Goal: Task Accomplishment & Management: Use online tool/utility

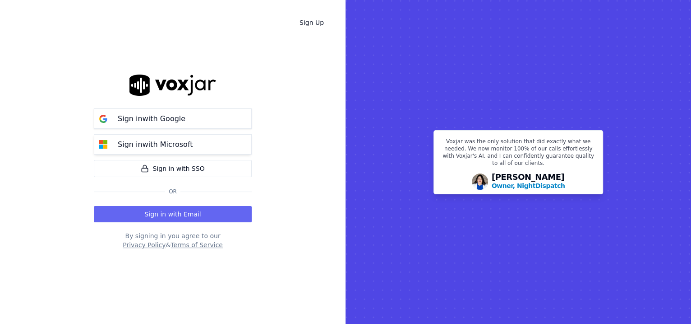
click at [196, 149] on button "Sign in with Microsoft" at bounding box center [173, 144] width 158 height 20
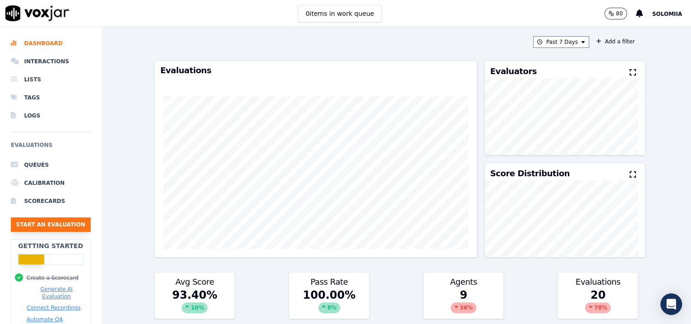
click at [38, 226] on button "Start an Evaluation" at bounding box center [51, 224] width 80 height 14
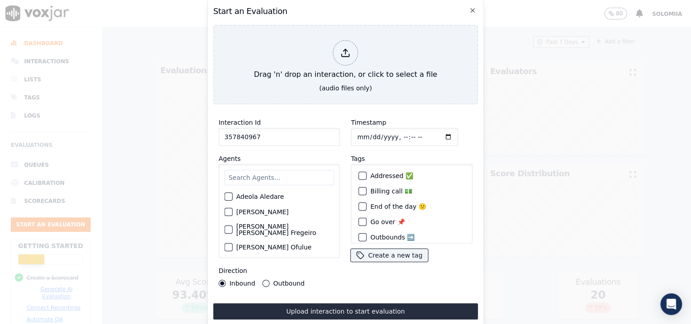
type input "357840967"
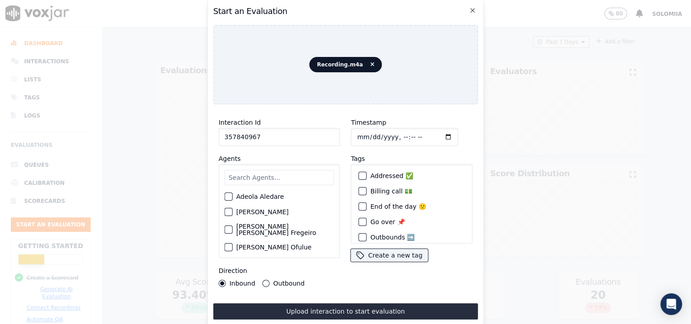
click at [394, 131] on input "Timestamp" at bounding box center [404, 137] width 107 height 18
type input "[DATE]T09:37"
click at [243, 170] on input "text" at bounding box center [280, 177] width 110 height 15
type input "[PERSON_NAME]"
click at [256, 196] on label "[PERSON_NAME]" at bounding box center [262, 199] width 52 height 6
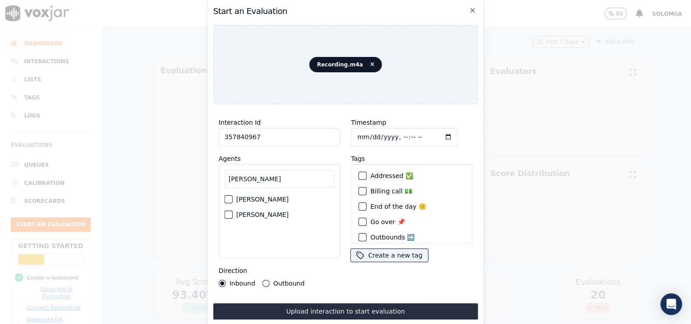
click at [233, 195] on button "[PERSON_NAME]" at bounding box center [229, 199] width 8 height 8
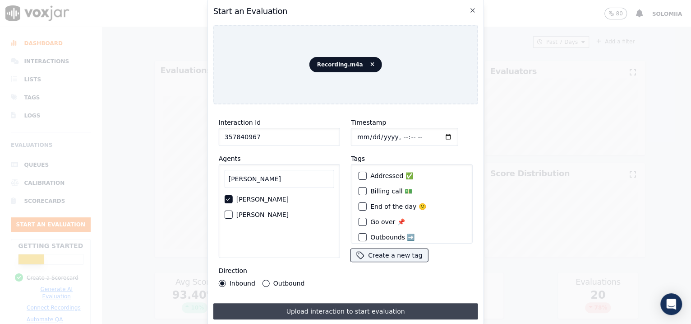
click at [338, 314] on button "Upload interaction to start evaluation" at bounding box center [345, 311] width 265 height 16
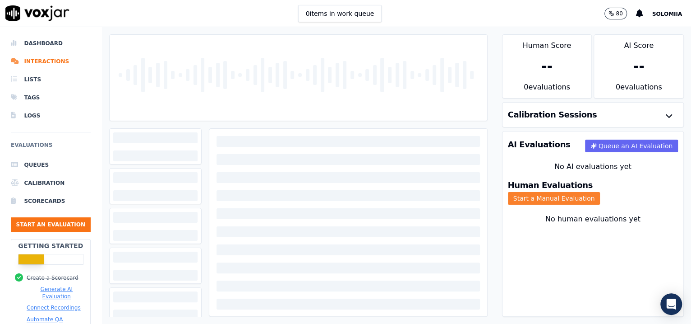
click at [601, 195] on button "Start a Manual Evaluation" at bounding box center [554, 198] width 93 height 13
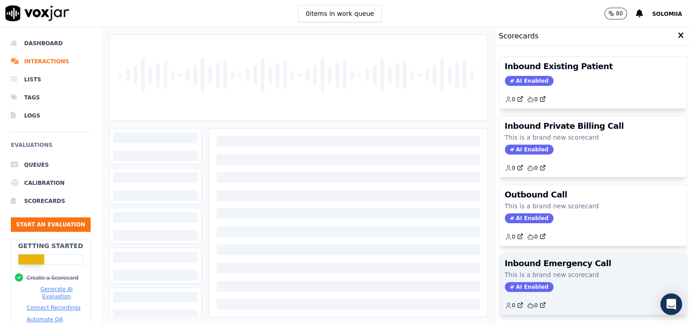
click at [551, 277] on p "This is a brand new scorecard" at bounding box center [593, 274] width 177 height 9
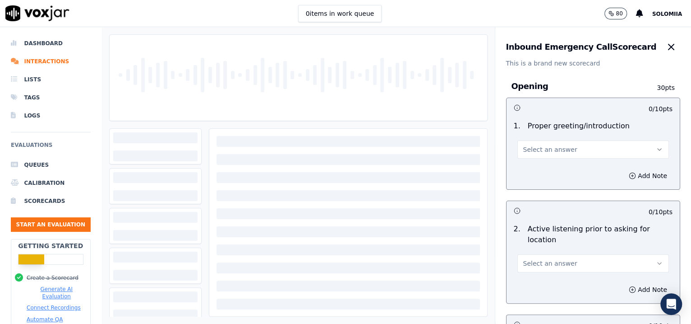
click at [542, 148] on span "Select an answer" at bounding box center [551, 149] width 54 height 9
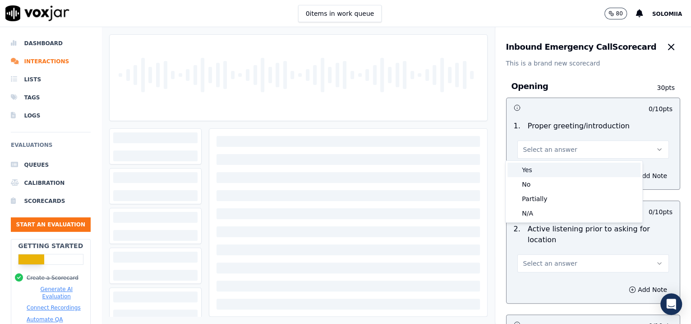
click at [557, 162] on div "Yes" at bounding box center [574, 169] width 133 height 14
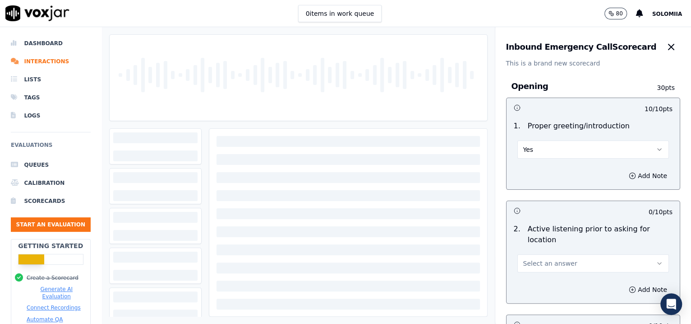
click at [544, 264] on span "Select an answer" at bounding box center [551, 263] width 54 height 9
click at [541, 276] on div "Yes" at bounding box center [574, 283] width 133 height 14
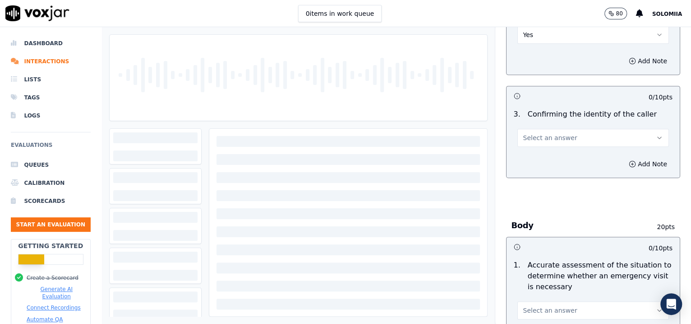
scroll to position [232, 0]
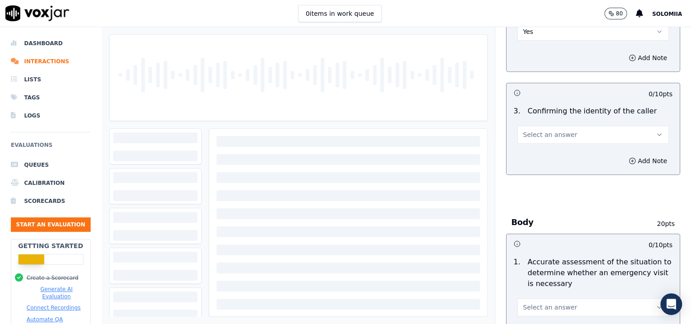
click at [554, 140] on button "Select an answer" at bounding box center [594, 134] width 152 height 18
click at [554, 157] on div "Yes" at bounding box center [574, 154] width 133 height 14
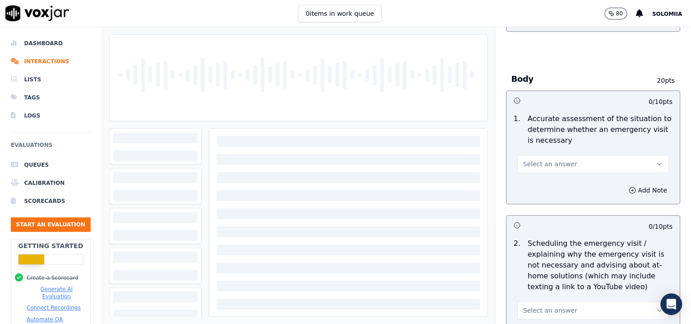
scroll to position [380, 0]
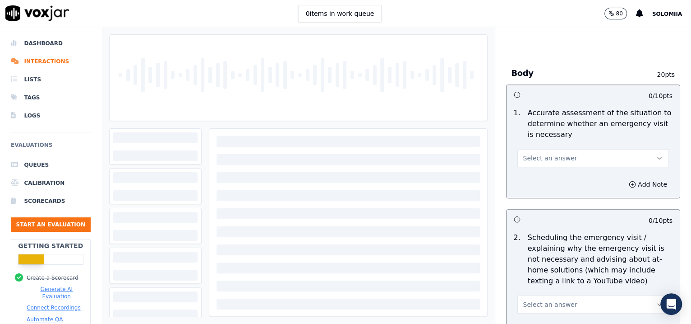
click at [542, 164] on button "Select an answer" at bounding box center [594, 158] width 152 height 18
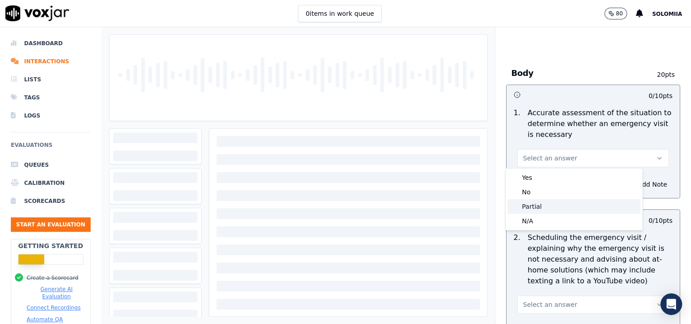
click at [537, 202] on div "Partial" at bounding box center [574, 206] width 133 height 14
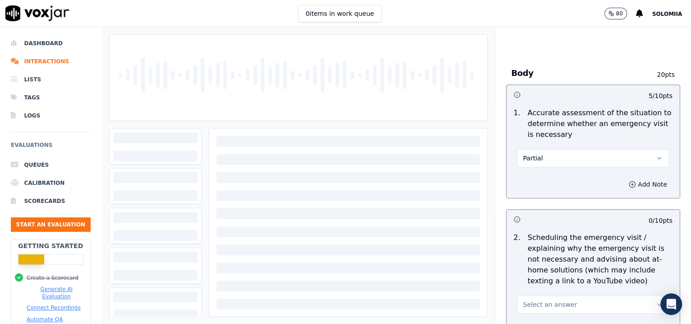
click at [624, 184] on button "Add Note" at bounding box center [648, 184] width 49 height 13
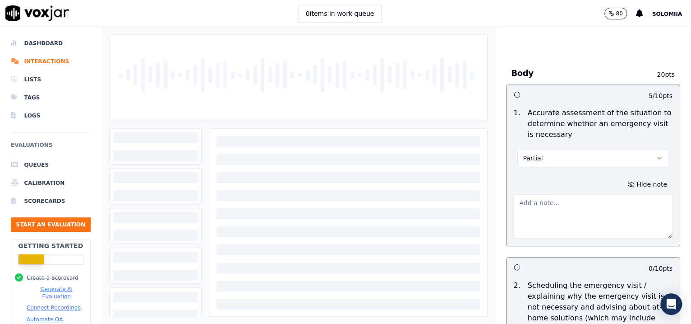
click at [556, 206] on textarea at bounding box center [593, 216] width 159 height 44
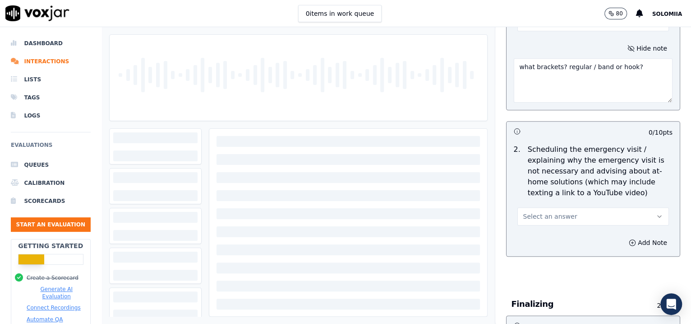
scroll to position [491, 0]
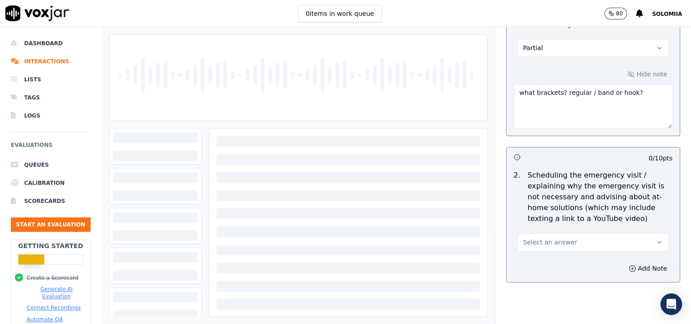
click at [542, 241] on span "Select an answer" at bounding box center [551, 241] width 54 height 9
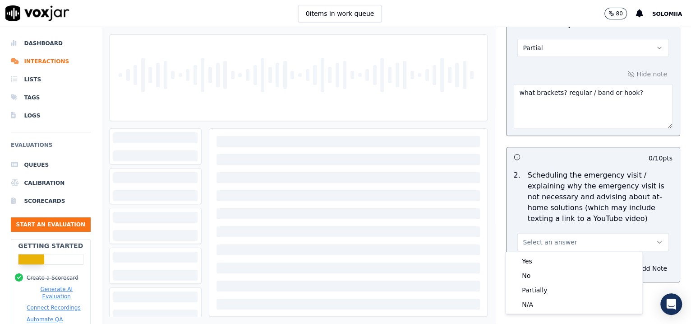
drag, startPoint x: 553, startPoint y: 253, endPoint x: 562, endPoint y: 259, distance: 10.8
click at [562, 259] on div "Yes No Partially N/A" at bounding box center [574, 282] width 137 height 61
click at [562, 259] on div "Yes" at bounding box center [574, 261] width 133 height 14
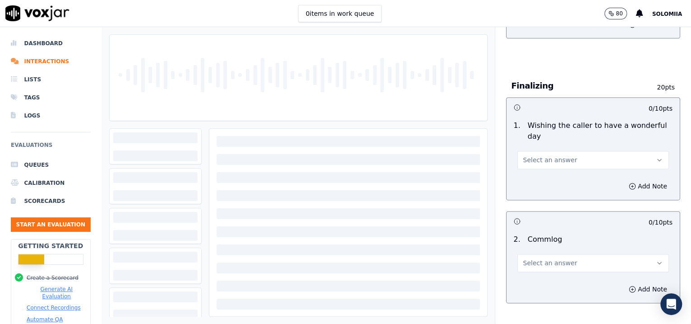
scroll to position [757, 0]
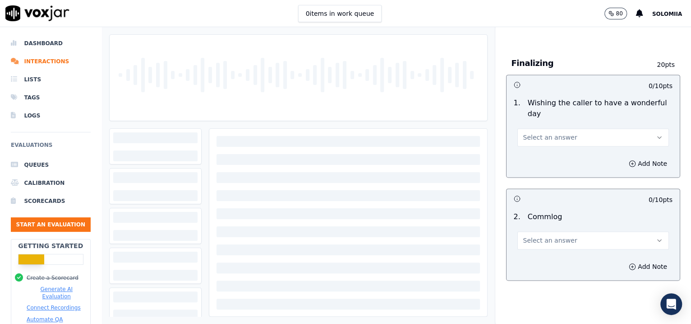
click at [563, 144] on div "1 . Wishing the caller to have a wonderful day Select an answer" at bounding box center [594, 122] width 174 height 56
click at [548, 140] on button "Select an answer" at bounding box center [594, 137] width 152 height 18
click at [553, 150] on div "Yes" at bounding box center [574, 156] width 133 height 14
click at [544, 241] on span "Select an answer" at bounding box center [551, 240] width 54 height 9
click at [558, 259] on div "Yes" at bounding box center [574, 258] width 133 height 14
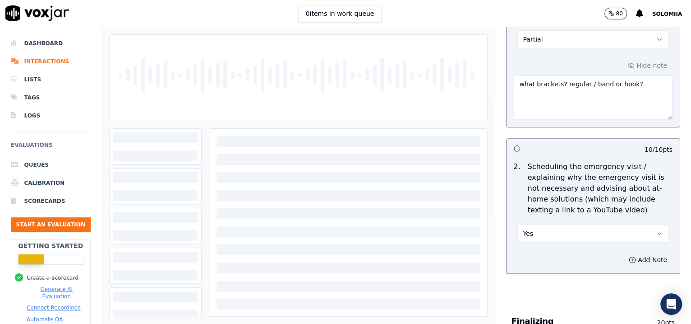
scroll to position [488, 0]
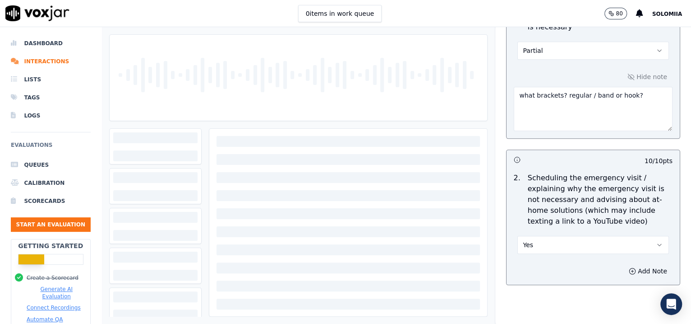
click at [636, 99] on textarea "what brackets? regular / band or hook?" at bounding box center [593, 109] width 159 height 44
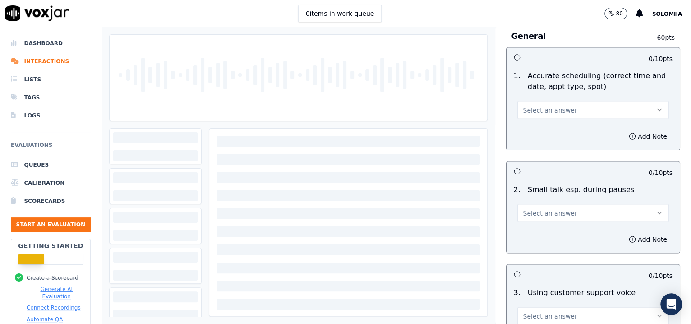
scroll to position [1117, 0]
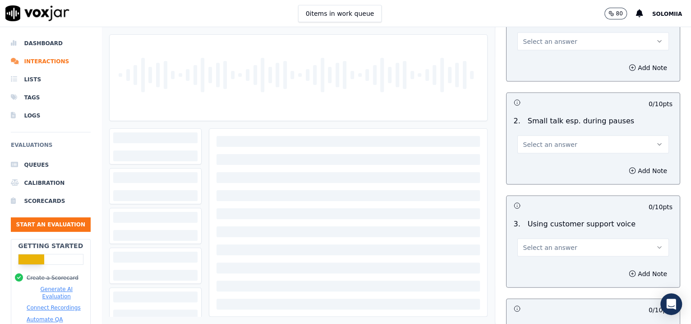
type textarea "what brackets? regular / band or hook? came off completely or partially?"
click at [538, 45] on button "Select an answer" at bounding box center [594, 41] width 152 height 18
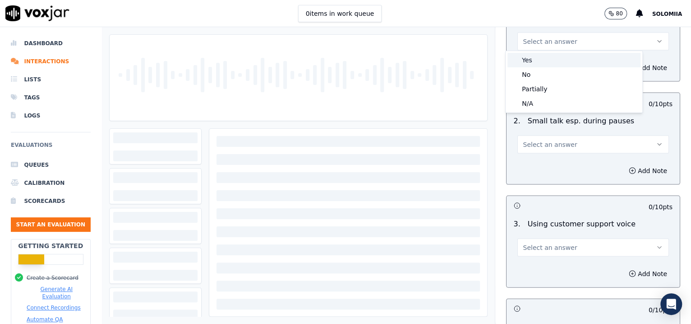
click at [546, 57] on div "Yes" at bounding box center [574, 60] width 133 height 14
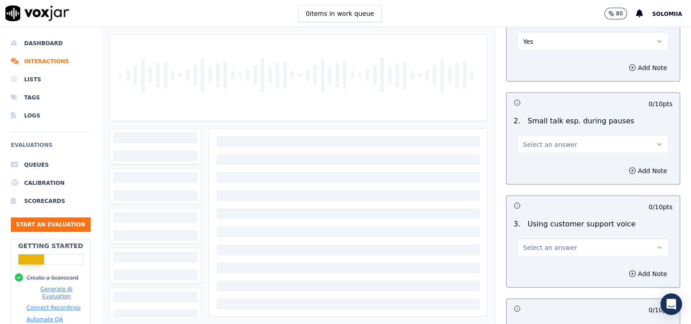
click at [539, 137] on button "Select an answer" at bounding box center [594, 144] width 152 height 18
click at [546, 181] on div "No" at bounding box center [574, 177] width 133 height 14
click at [538, 246] on span "Select an answer" at bounding box center [551, 247] width 54 height 9
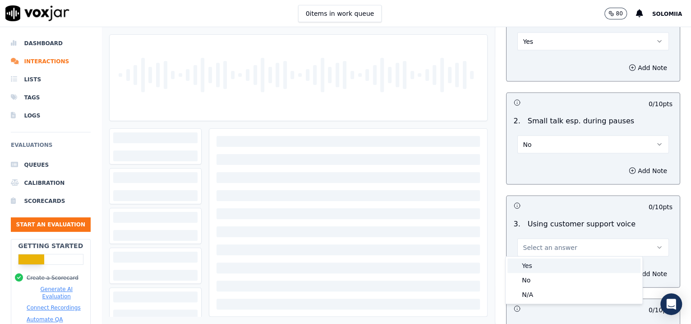
click at [549, 263] on div "Yes" at bounding box center [574, 265] width 133 height 14
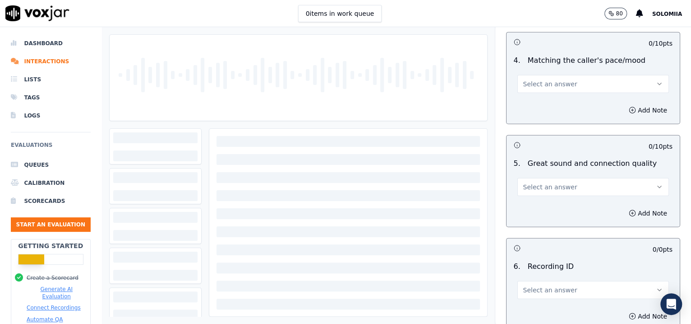
scroll to position [1409, 0]
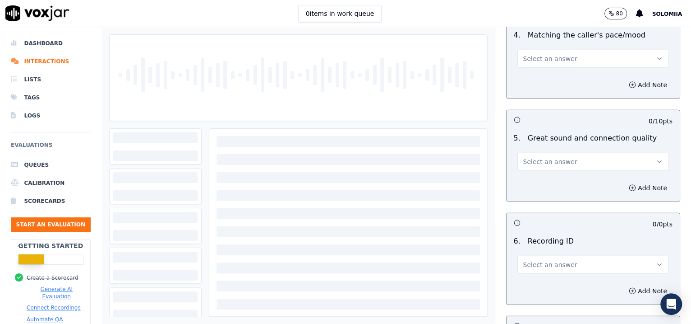
click at [542, 62] on button "Select an answer" at bounding box center [594, 59] width 152 height 18
click at [551, 77] on div "Yes" at bounding box center [574, 76] width 133 height 14
click at [542, 153] on button "Select an answer" at bounding box center [594, 162] width 152 height 18
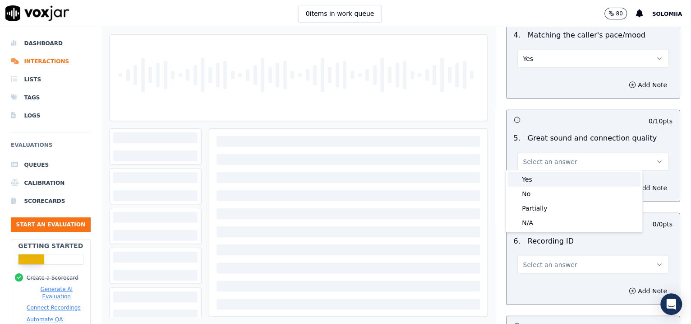
click at [555, 178] on div "Yes" at bounding box center [574, 179] width 133 height 14
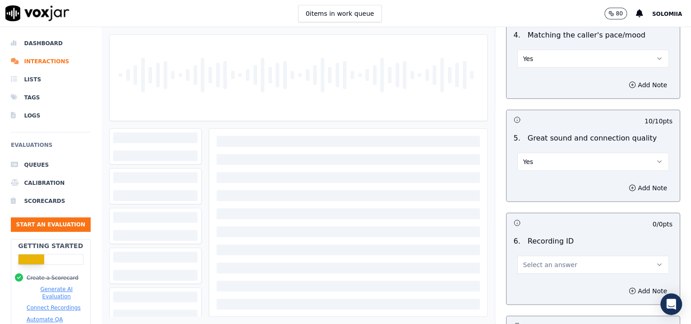
click at [549, 262] on span "Select an answer" at bounding box center [551, 264] width 54 height 9
click at [554, 281] on div "N/A" at bounding box center [574, 287] width 133 height 14
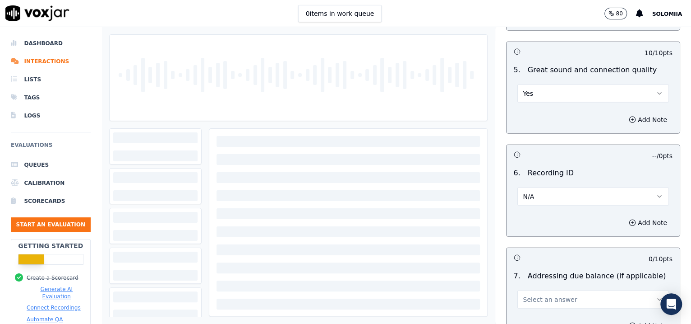
scroll to position [1479, 0]
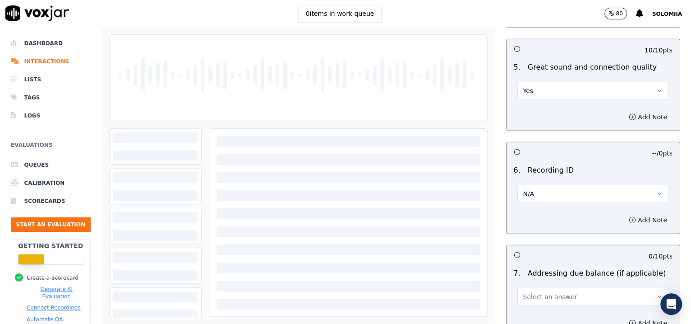
click at [624, 219] on button "Add Note" at bounding box center [648, 219] width 49 height 13
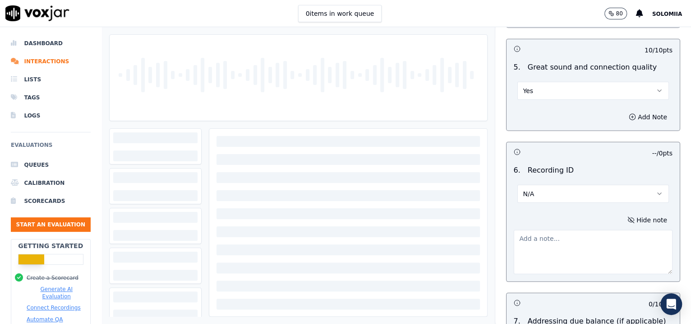
click at [579, 236] on textarea at bounding box center [593, 252] width 159 height 44
paste textarea "357840967"
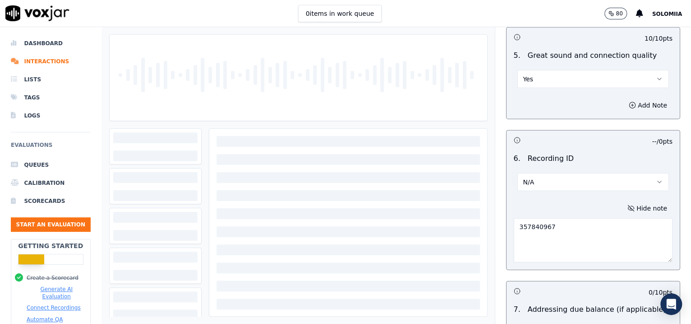
click at [672, 247] on div "Inbound Emergency Call Scorecard This is a brand new scorecard Opening 30 pts 1…" at bounding box center [594, 175] width 196 height 297
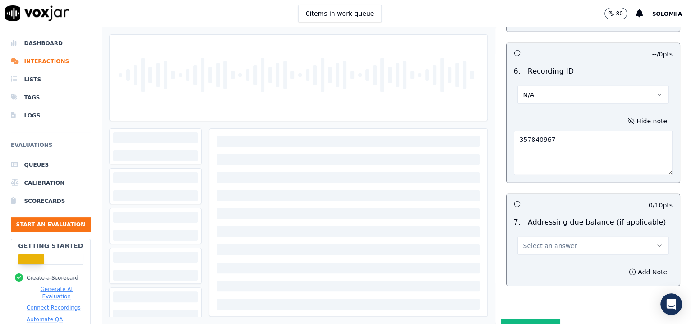
scroll to position [1617, 0]
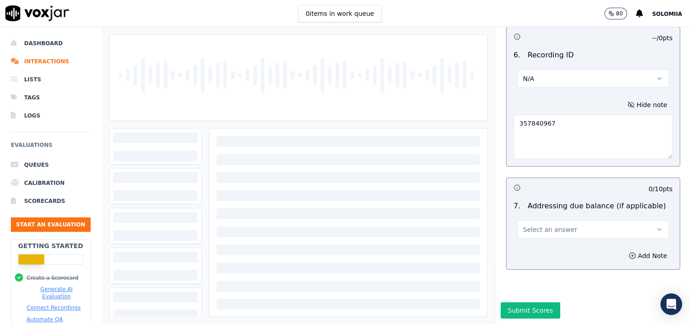
type textarea "357840967"
click at [554, 225] on span "Select an answer" at bounding box center [551, 229] width 54 height 9
click at [550, 247] on div "N/A" at bounding box center [574, 253] width 133 height 14
click at [519, 302] on button "Submit Scores" at bounding box center [531, 310] width 60 height 16
click at [497, 302] on div "Saving" at bounding box center [594, 313] width 196 height 22
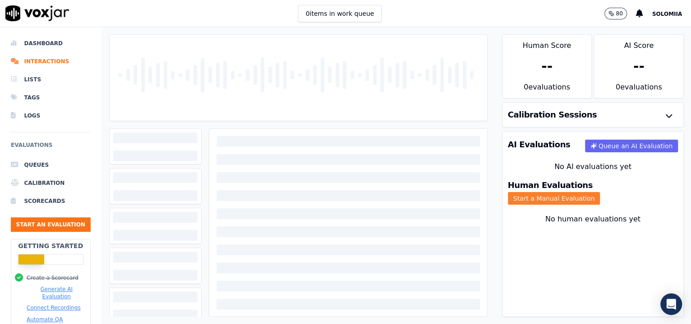
click at [580, 192] on button "Start a Manual Evaluation" at bounding box center [554, 198] width 93 height 13
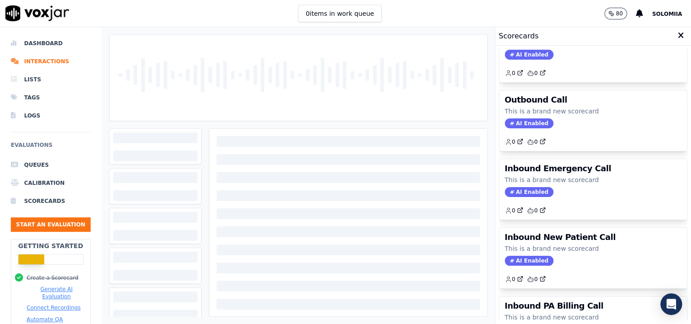
scroll to position [96, 0]
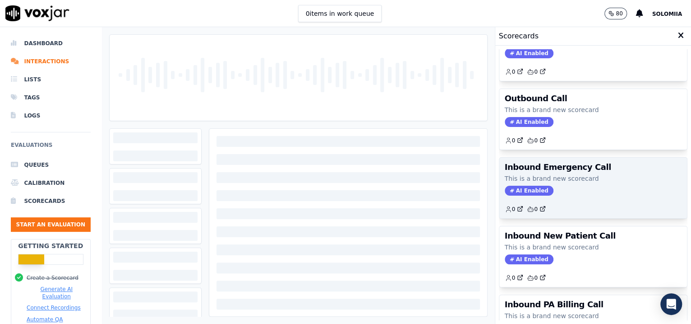
click at [617, 192] on div "AI Enabled" at bounding box center [593, 190] width 177 height 10
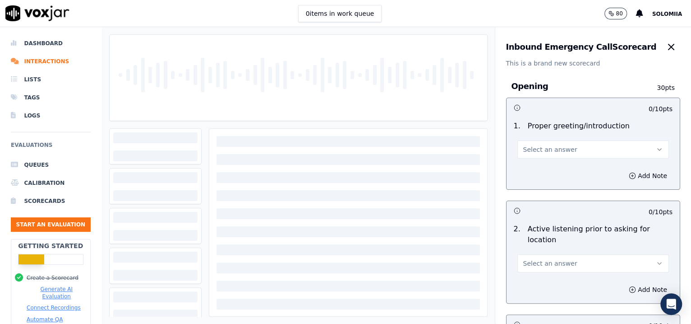
click at [564, 144] on button "Select an answer" at bounding box center [594, 149] width 152 height 18
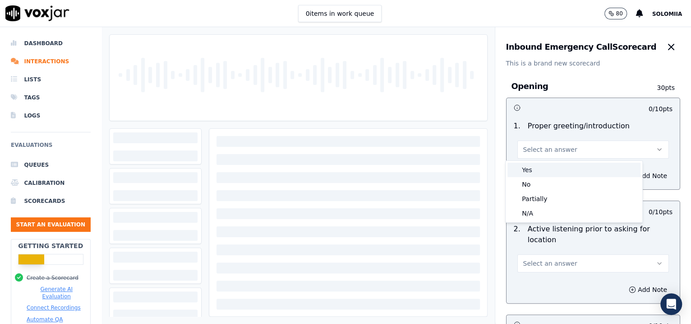
click at [546, 167] on div "Yes" at bounding box center [574, 169] width 133 height 14
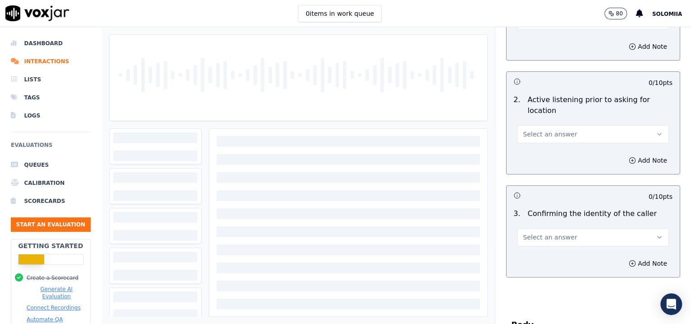
scroll to position [157, 0]
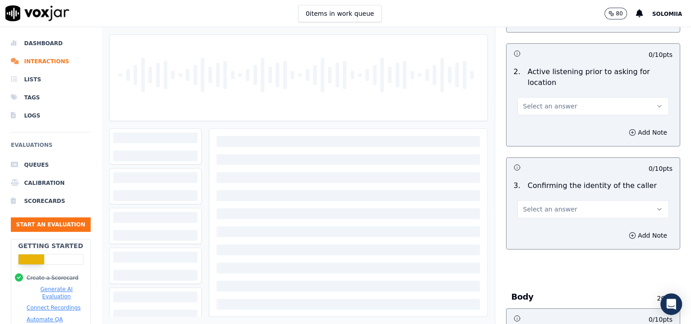
click at [581, 103] on button "Select an answer" at bounding box center [594, 106] width 152 height 18
click at [552, 126] on div "Yes" at bounding box center [574, 126] width 133 height 14
click at [542, 205] on span "Select an answer" at bounding box center [551, 208] width 54 height 9
click at [570, 232] on div "Yes No N/A" at bounding box center [574, 242] width 137 height 47
click at [570, 232] on div "Yes" at bounding box center [574, 228] width 133 height 14
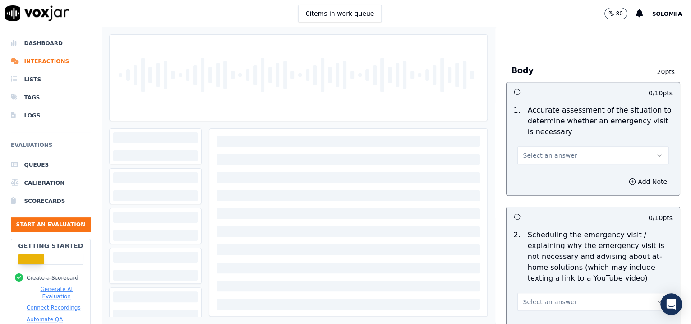
scroll to position [385, 0]
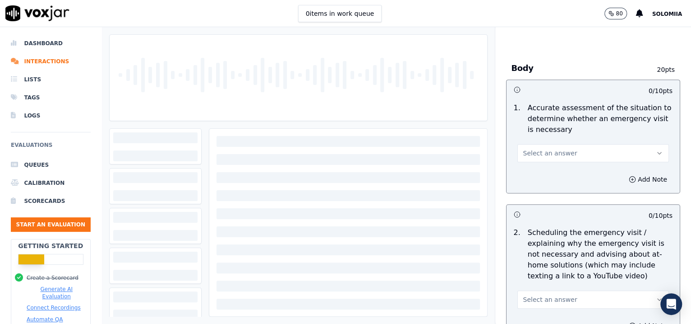
click at [560, 159] on button "Select an answer" at bounding box center [594, 153] width 152 height 18
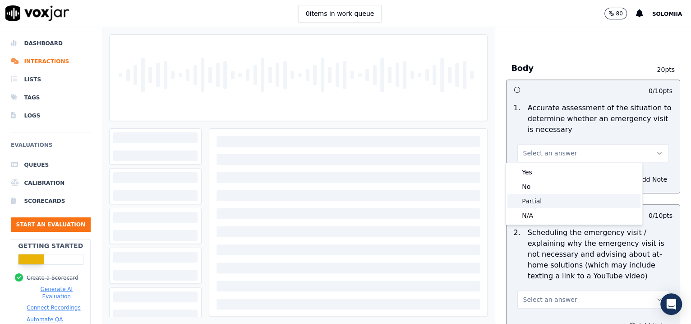
click at [553, 195] on div "Partial" at bounding box center [574, 201] width 133 height 14
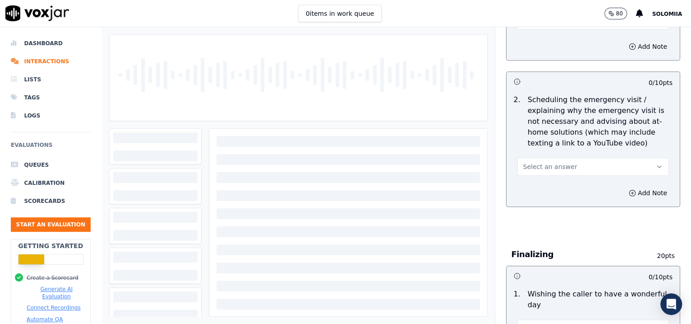
scroll to position [526, 0]
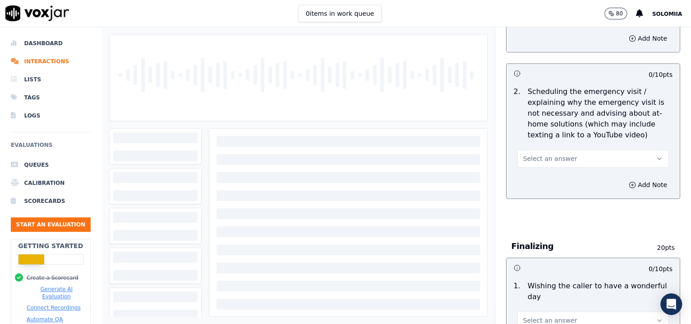
click at [588, 142] on div "Select an answer" at bounding box center [593, 153] width 167 height 27
click at [562, 154] on button "Select an answer" at bounding box center [594, 158] width 152 height 18
click at [561, 172] on div "Yes" at bounding box center [574, 177] width 133 height 14
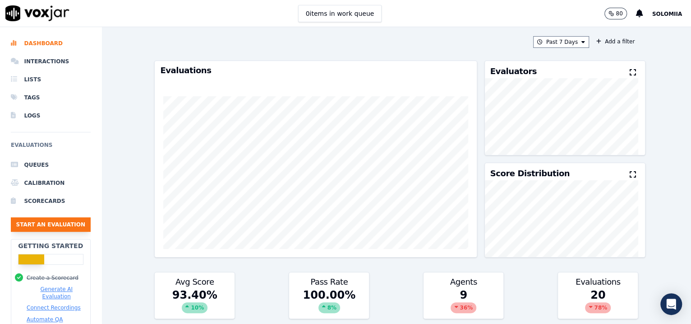
click at [46, 225] on button "Start an Evaluation" at bounding box center [51, 224] width 80 height 14
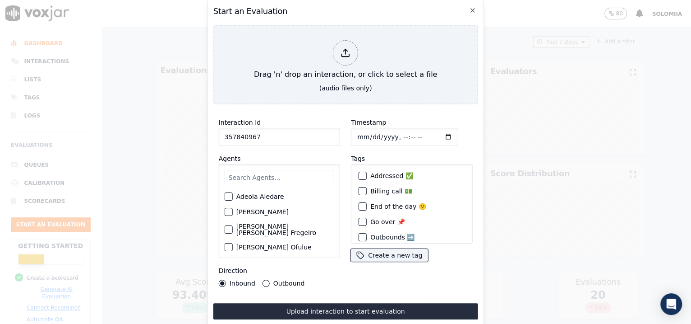
type input "357840967"
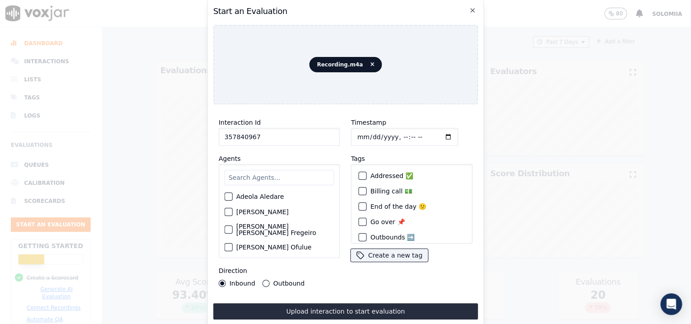
click at [391, 137] on input "Timestamp" at bounding box center [404, 137] width 107 height 18
click at [391, 133] on input "Timestamp" at bounding box center [404, 137] width 107 height 18
type input "[DATE]T09:37"
click at [273, 172] on input "text" at bounding box center [280, 177] width 110 height 15
type input "[PERSON_NAME]"
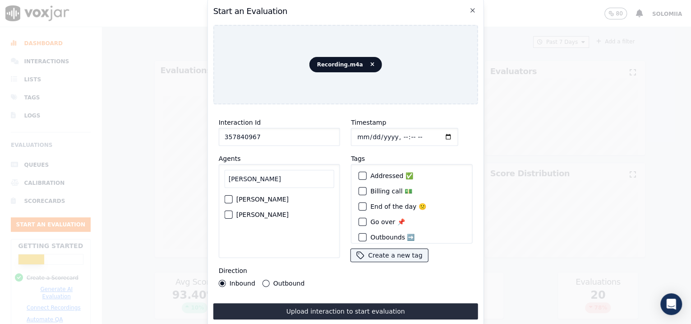
click at [259, 196] on label "[PERSON_NAME]" at bounding box center [262, 199] width 52 height 6
click at [233, 195] on button "[PERSON_NAME]" at bounding box center [229, 199] width 8 height 8
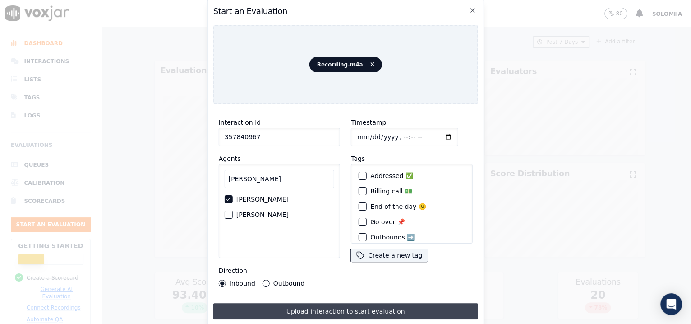
click at [343, 303] on button "Upload interaction to start evaluation" at bounding box center [345, 311] width 265 height 16
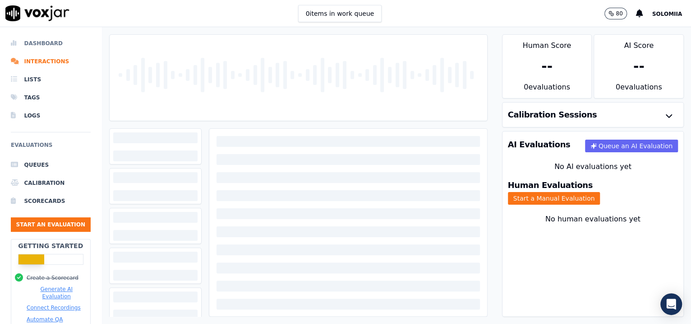
click at [55, 49] on li "Dashboard" at bounding box center [51, 43] width 80 height 18
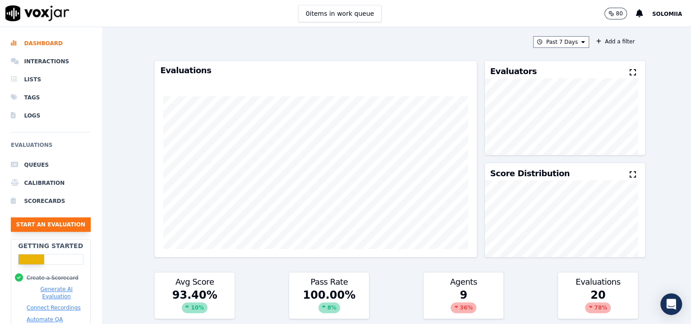
click at [31, 223] on button "Start an Evaluation" at bounding box center [51, 224] width 80 height 14
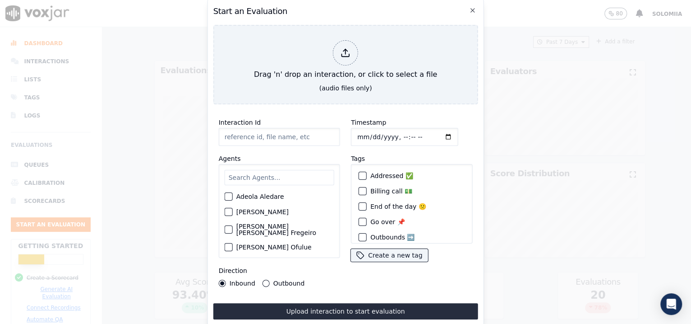
click at [252, 136] on input "Interaction Id" at bounding box center [279, 137] width 121 height 18
paste input "357840967"
type input "357840967"
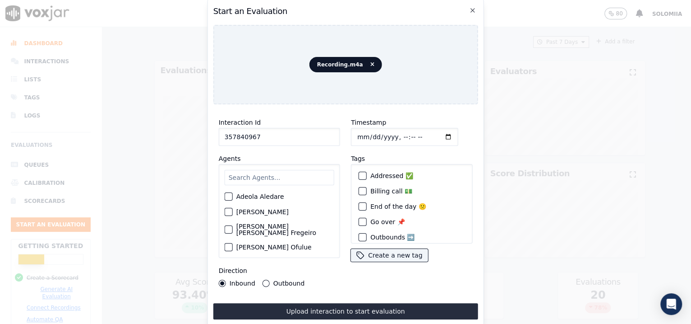
click at [394, 133] on input "Timestamp" at bounding box center [404, 137] width 107 height 18
type input "[DATE]T09:37"
click at [274, 172] on input "text" at bounding box center [280, 177] width 110 height 15
type input "[PERSON_NAME]"
click at [259, 196] on label "[PERSON_NAME]" at bounding box center [262, 199] width 52 height 6
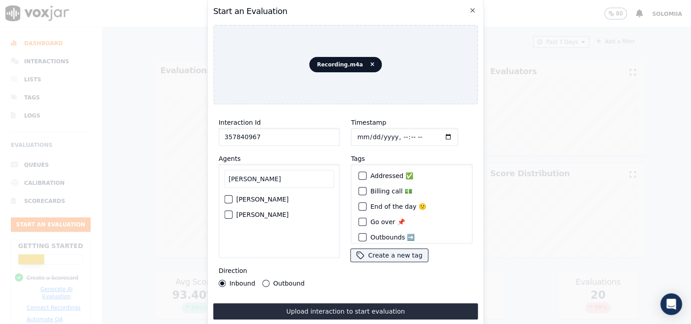
click at [233, 195] on button "[PERSON_NAME]" at bounding box center [229, 199] width 8 height 8
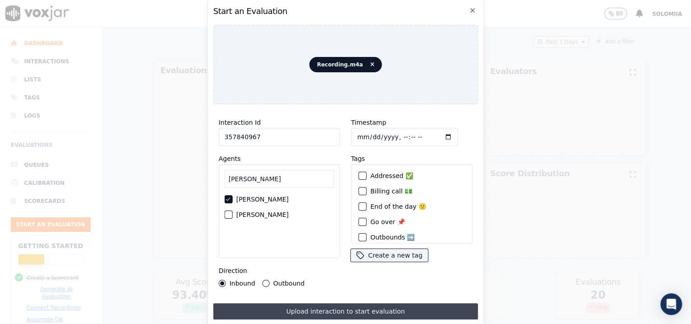
click at [335, 303] on button "Upload interaction to start evaluation" at bounding box center [345, 311] width 265 height 16
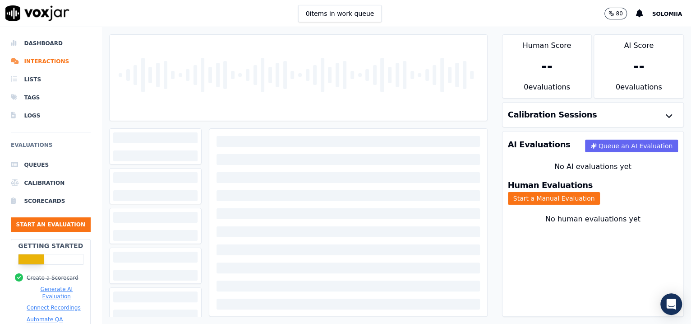
click at [582, 196] on div "Human Evaluations Start a Manual Evaluation" at bounding box center [593, 193] width 181 height 34
click at [583, 192] on button "Start a Manual Evaluation" at bounding box center [554, 198] width 93 height 13
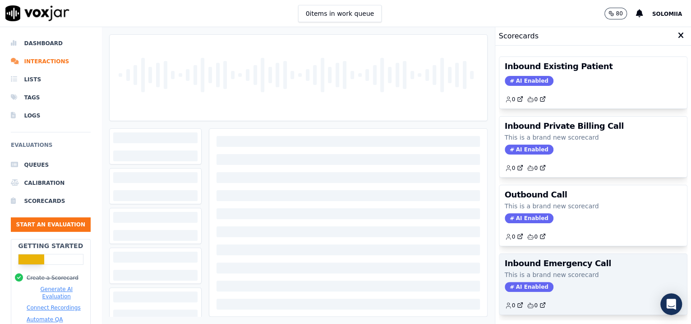
click at [558, 267] on div "Inbound Emergency Call This is a brand new scorecard AI Enabled 0 0" at bounding box center [594, 284] width 188 height 60
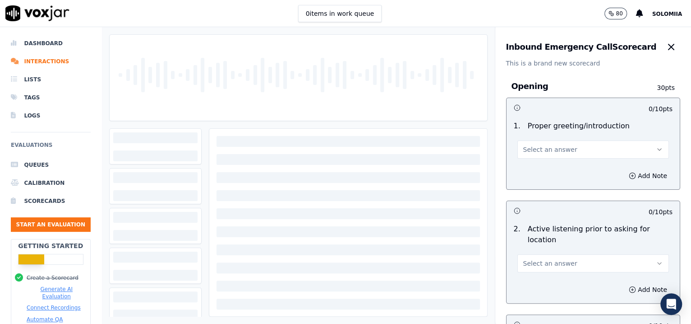
click at [534, 155] on button "Select an answer" at bounding box center [594, 149] width 152 height 18
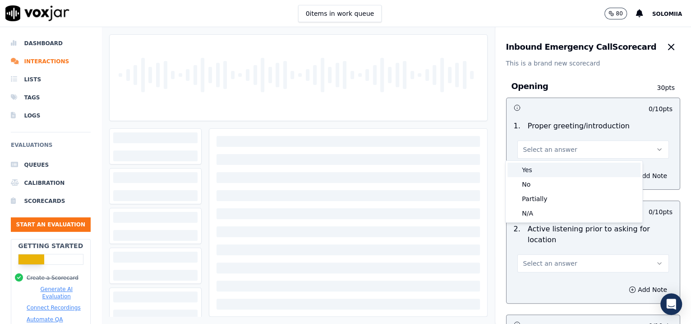
click at [545, 168] on div "Yes" at bounding box center [574, 169] width 133 height 14
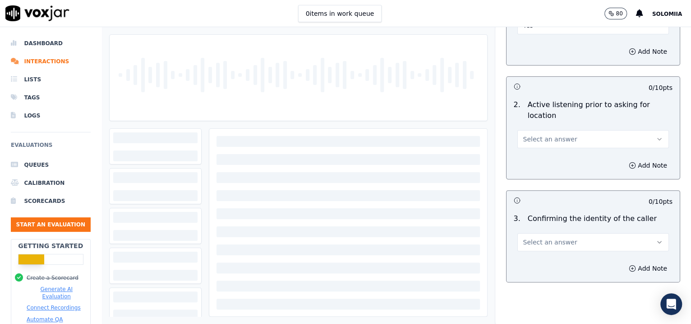
scroll to position [143, 0]
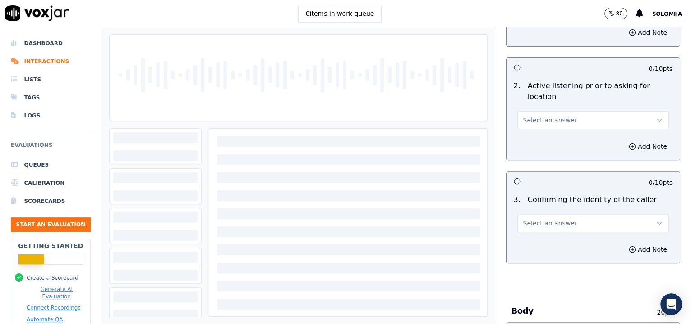
click at [561, 119] on button "Select an answer" at bounding box center [594, 120] width 152 height 18
click at [560, 133] on div "Yes" at bounding box center [574, 140] width 133 height 14
click at [542, 214] on button "Select an answer" at bounding box center [594, 223] width 152 height 18
click at [545, 236] on div "Yes" at bounding box center [574, 242] width 133 height 14
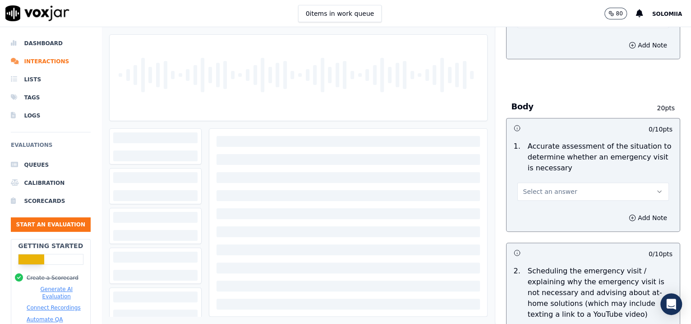
scroll to position [446, 0]
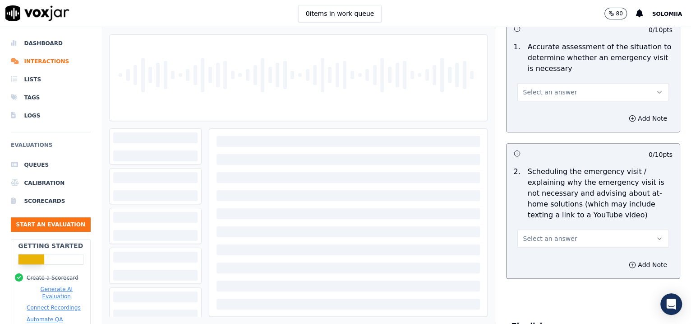
click at [563, 78] on div "Select an answer" at bounding box center [593, 87] width 167 height 27
click at [546, 88] on span "Select an answer" at bounding box center [551, 92] width 54 height 9
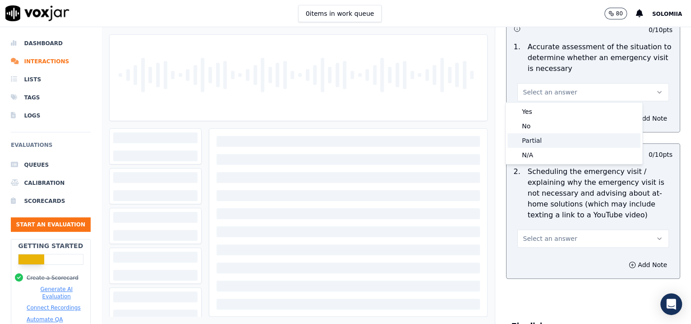
click at [542, 142] on div "Partial" at bounding box center [574, 140] width 133 height 14
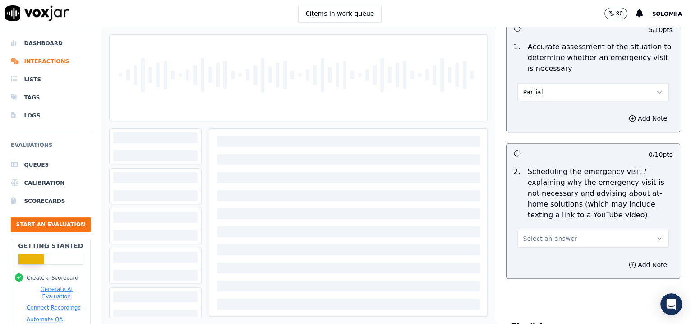
click at [542, 236] on span "Select an answer" at bounding box center [551, 238] width 54 height 9
click at [542, 261] on div "Yes" at bounding box center [574, 257] width 133 height 14
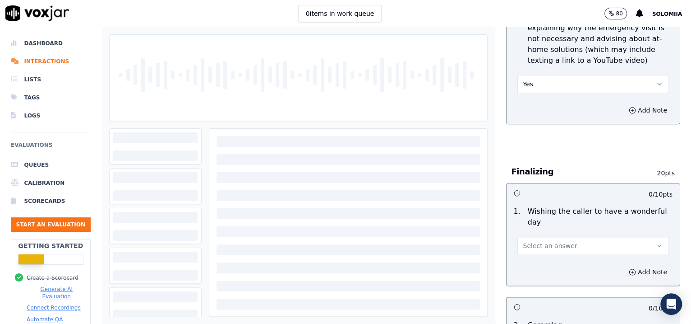
scroll to position [667, 0]
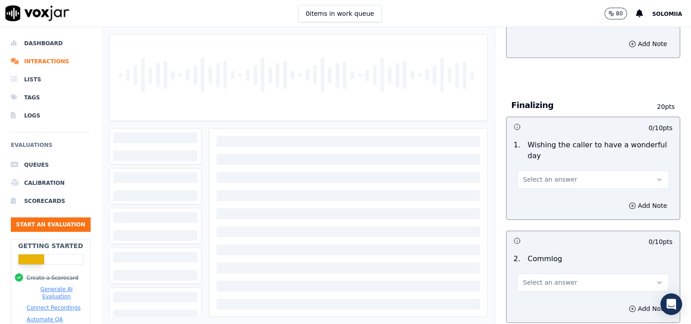
click at [527, 184] on button "Select an answer" at bounding box center [594, 179] width 152 height 18
click at [541, 201] on div "Yes" at bounding box center [574, 198] width 133 height 14
click at [540, 278] on span "Select an answer" at bounding box center [551, 282] width 54 height 9
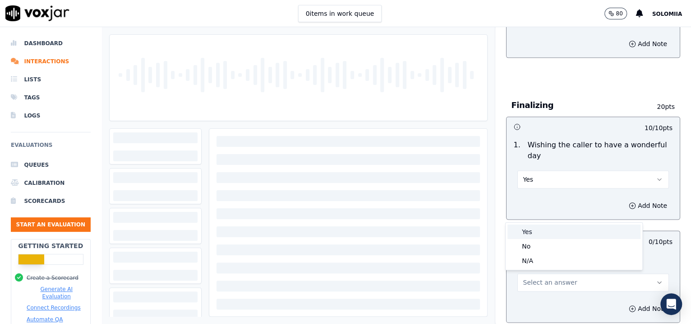
click at [533, 227] on div "Yes" at bounding box center [574, 231] width 133 height 14
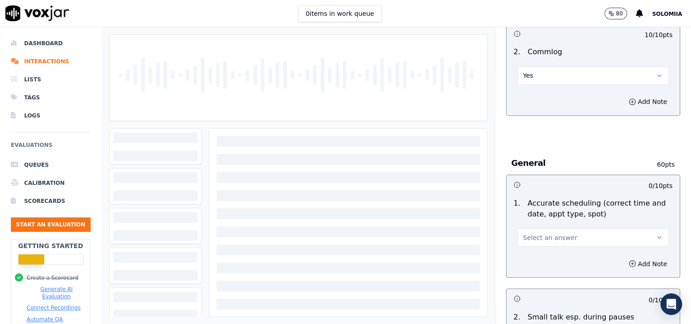
scroll to position [885, 0]
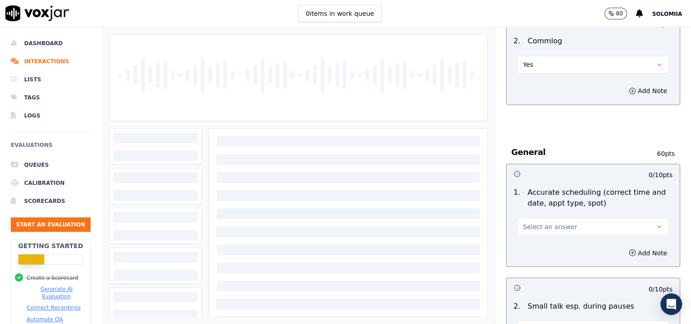
click at [518, 239] on div "Add Note" at bounding box center [594, 252] width 174 height 27
click at [519, 231] on button "Select an answer" at bounding box center [594, 226] width 152 height 18
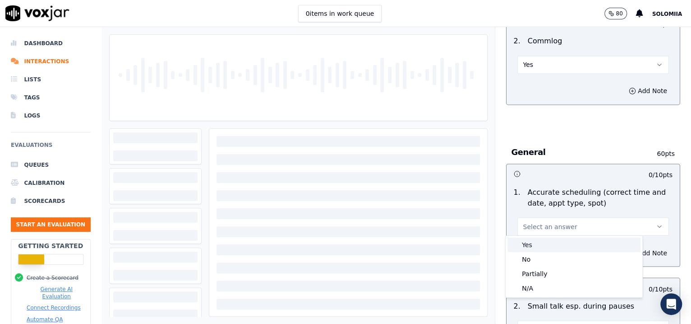
click at [531, 241] on div "Yes" at bounding box center [574, 244] width 133 height 14
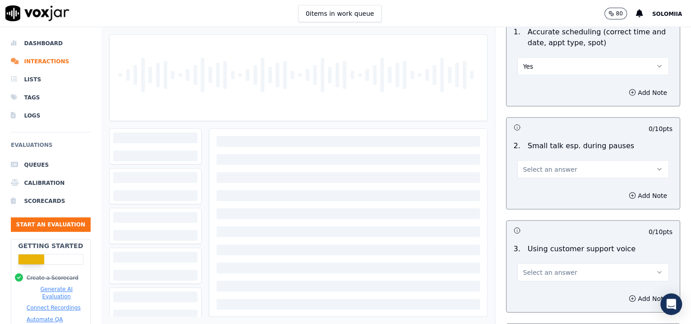
scroll to position [1100, 0]
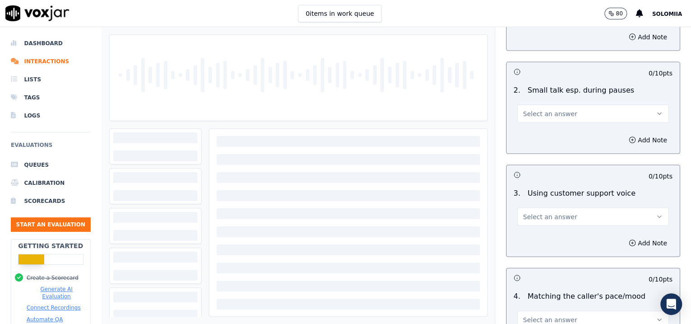
click at [552, 112] on span "Select an answer" at bounding box center [551, 113] width 54 height 9
click at [545, 140] on div "No" at bounding box center [574, 146] width 133 height 14
click at [540, 208] on button "Select an answer" at bounding box center [594, 217] width 152 height 18
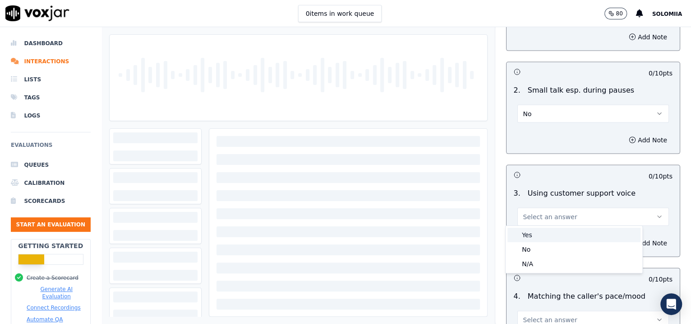
click at [556, 232] on div "Yes" at bounding box center [574, 234] width 133 height 14
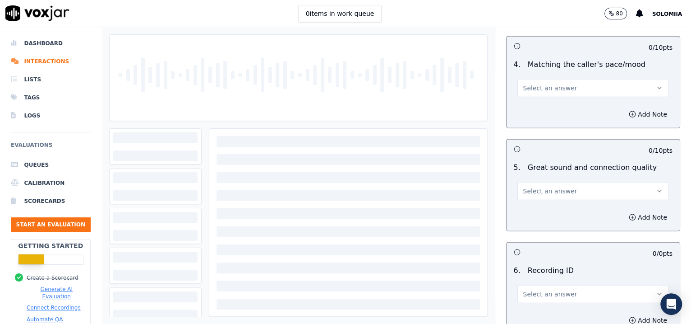
scroll to position [1318, 0]
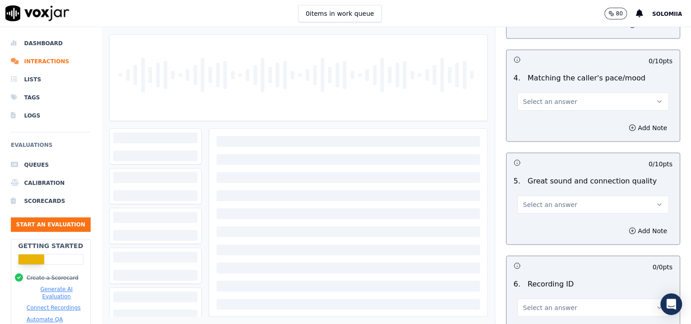
click at [533, 94] on button "Select an answer" at bounding box center [594, 102] width 152 height 18
click at [549, 116] on div "Yes" at bounding box center [574, 119] width 133 height 14
click at [545, 196] on button "Select an answer" at bounding box center [594, 204] width 152 height 18
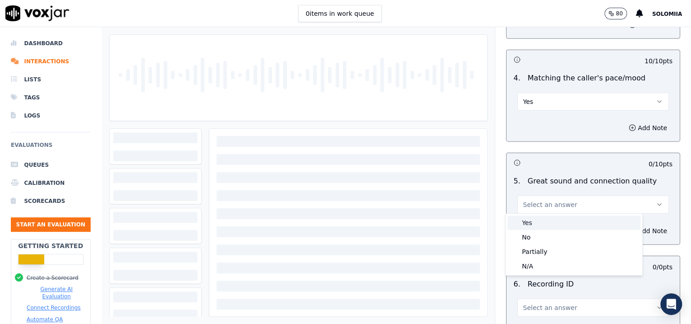
click at [556, 222] on div "Yes" at bounding box center [574, 222] width 133 height 14
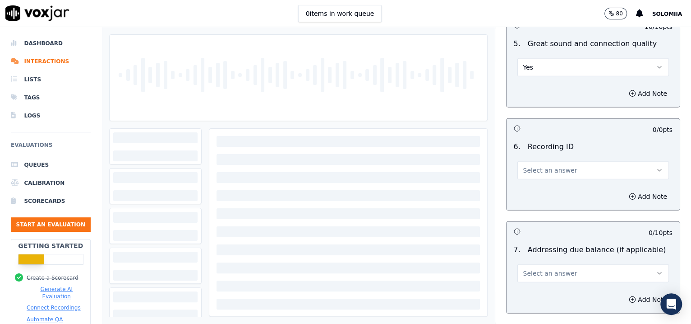
scroll to position [1486, 0]
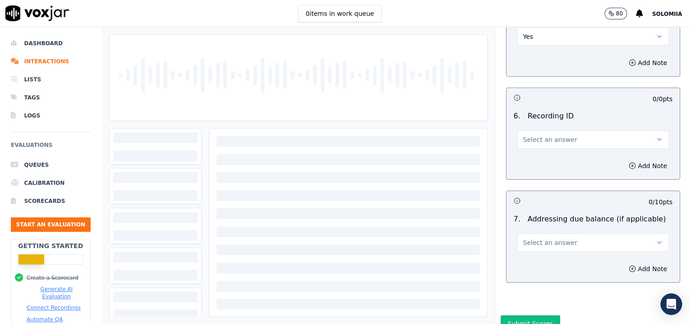
drag, startPoint x: 545, startPoint y: 146, endPoint x: 542, endPoint y: 142, distance: 4.6
click at [542, 142] on div "6 . Recording ID Select an answer" at bounding box center [594, 129] width 174 height 45
click at [542, 142] on button "Select an answer" at bounding box center [594, 139] width 152 height 18
click at [552, 157] on div "N/A" at bounding box center [574, 162] width 133 height 14
click at [630, 163] on button "Add Note" at bounding box center [648, 165] width 49 height 13
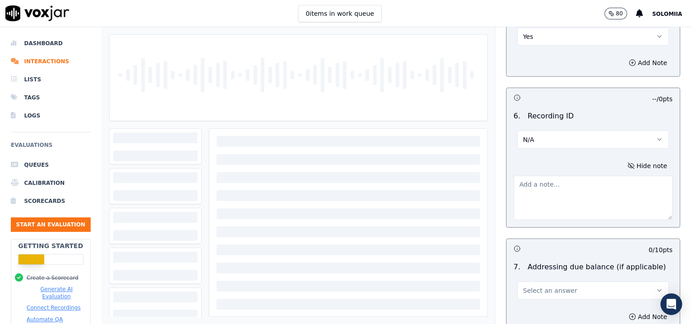
click at [570, 194] on textarea at bounding box center [593, 198] width 159 height 44
paste textarea "357840967"
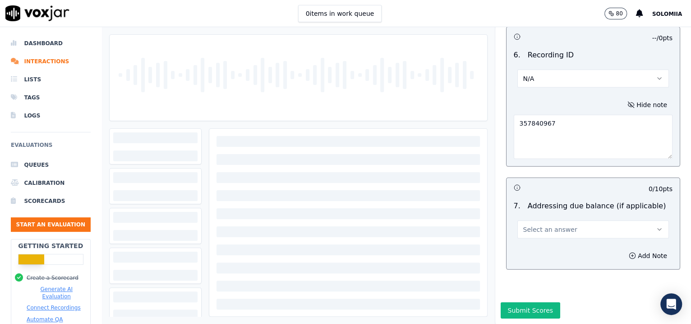
type textarea "357840967"
click at [564, 220] on button "Select an answer" at bounding box center [594, 229] width 152 height 18
click at [547, 247] on div "N/A" at bounding box center [574, 253] width 133 height 14
click at [507, 302] on button "Submit Scores" at bounding box center [531, 310] width 60 height 16
drag, startPoint x: 563, startPoint y: 100, endPoint x: 496, endPoint y: 101, distance: 67.3
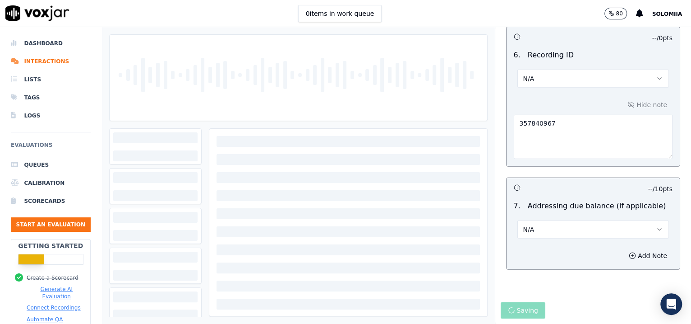
click at [507, 101] on div "Hide note 357840967" at bounding box center [594, 128] width 174 height 75
paste textarea "357841214"
type textarea "357841214"
